Goal: Task Accomplishment & Management: Complete application form

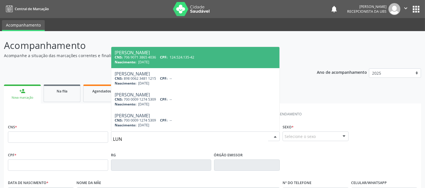
type input "LUNA"
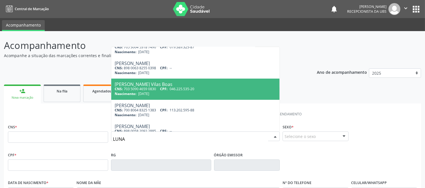
scroll to position [63, 0]
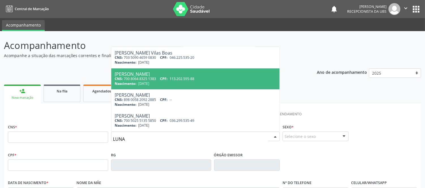
click at [163, 80] on span "CPF:" at bounding box center [164, 78] width 8 height 5
type input "700 8064 8325 1383"
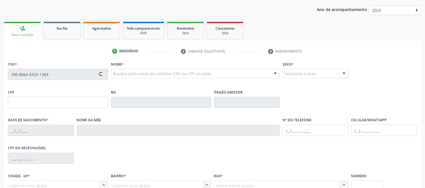
type input "[DATE]"
type input "[PERSON_NAME]"
type input "[PHONE_NUMBER]"
type input "054.321.995-05"
type input "S/N"
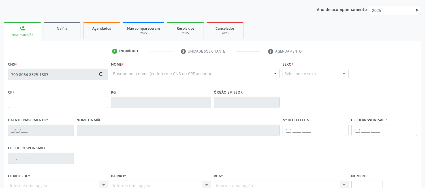
type input "113.202.595-88"
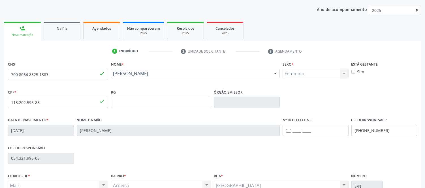
scroll to position [118, 0]
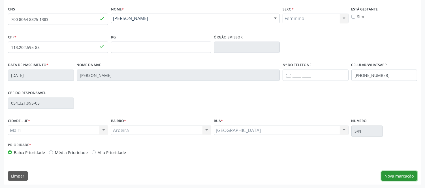
click at [397, 176] on button "Nova marcação" at bounding box center [400, 177] width 36 height 10
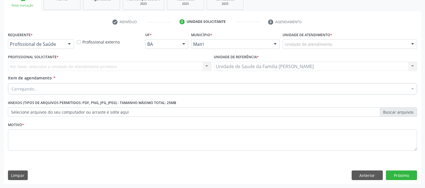
scroll to position [92, 0]
click at [412, 44] on div at bounding box center [413, 45] width 8 height 10
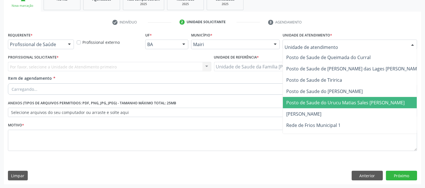
scroll to position [430, 0]
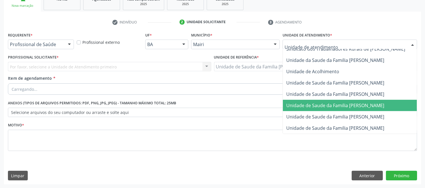
click at [347, 100] on span "Unidade de Saude da Familia [PERSON_NAME]" at bounding box center [356, 105] width 146 height 11
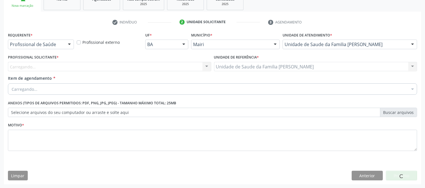
click at [135, 64] on div "Carregando... Nenhum resultado encontrado para: " " Não há nenhuma opção para s…" at bounding box center [109, 67] width 203 height 10
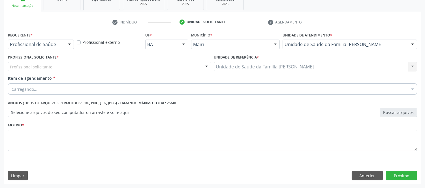
click at [53, 63] on div "Profissional solicitante" at bounding box center [109, 67] width 203 height 10
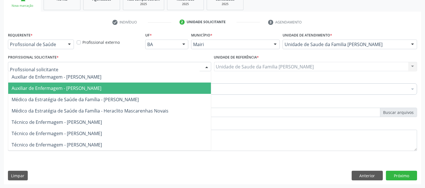
click at [40, 88] on span "Auxiliar de Enfermagem - [PERSON_NAME]" at bounding box center [57, 88] width 90 height 6
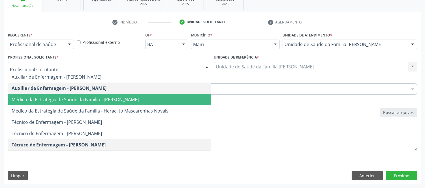
click at [85, 100] on span "Médico da Estratégia de Saúde da Família - [PERSON_NAME]" at bounding box center [75, 100] width 127 height 6
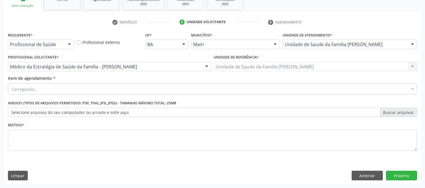
click at [48, 84] on div "Carregando..." at bounding box center [212, 89] width 409 height 11
type input "#"
click at [100, 93] on input "#" at bounding box center [210, 89] width 396 height 11
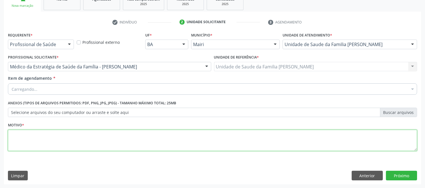
click at [124, 135] on textarea at bounding box center [212, 141] width 409 height 22
click at [125, 137] on textarea at bounding box center [212, 141] width 409 height 22
type textarea "AVALIAÇAO"
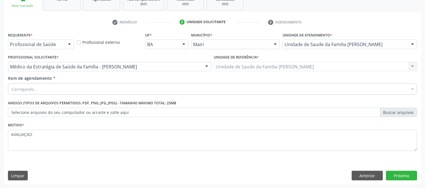
click at [142, 93] on div "Carregando... Selecionar todos Nenhum resultado encontrado para: " " Não há nen…" at bounding box center [212, 89] width 409 height 10
click at [143, 94] on input "Item de agendamento *" at bounding box center [210, 89] width 396 height 11
type input "#"
click at [103, 87] on div "Buscar por procedimentos" at bounding box center [212, 89] width 409 height 11
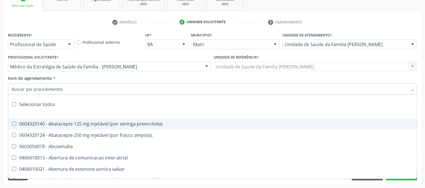
type input "#"
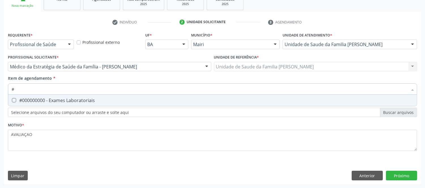
click at [82, 97] on span "#000000000 - Exames Laboratoriais" at bounding box center [212, 100] width 409 height 11
checkbox Laboratoriais "true"
click at [400, 177] on div "Requerente * Profissional de Saúde Profissional de Saúde Paciente Nenhum result…" at bounding box center [212, 108] width 417 height 154
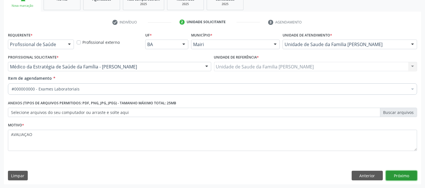
click at [412, 173] on button "Próximo" at bounding box center [401, 176] width 31 height 10
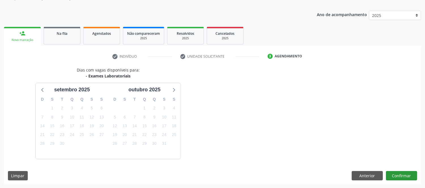
scroll to position [75, 0]
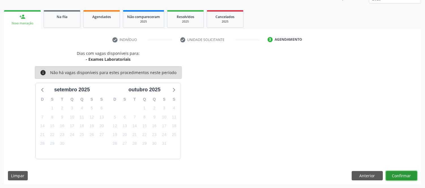
click at [405, 178] on button "Confirmar" at bounding box center [401, 176] width 31 height 10
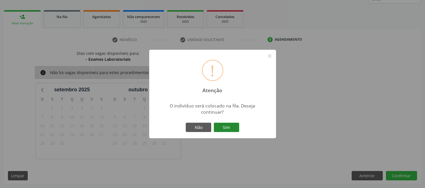
click at [228, 124] on button "Sim" at bounding box center [226, 128] width 25 height 10
